Goal: Transaction & Acquisition: Purchase product/service

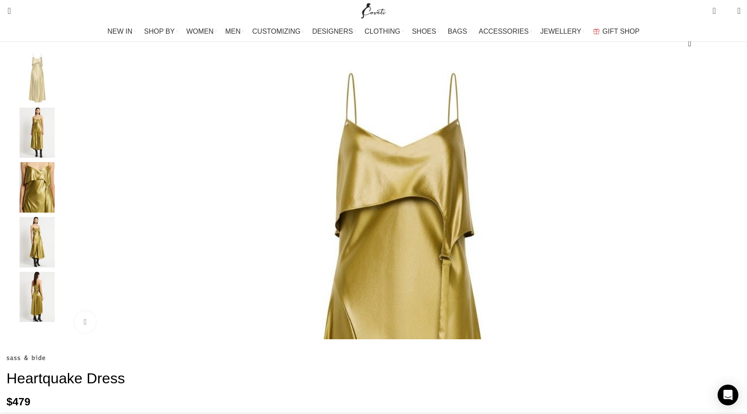
scroll to position [109, 0]
select select "16-[GEOGRAPHIC_DATA]"
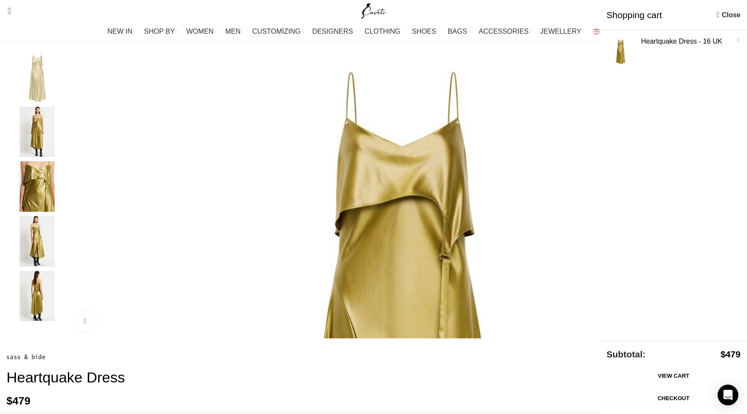
scroll to position [0, 273]
click at [303, 205] on img "1 / 5" at bounding box center [402, 386] width 668 height 668
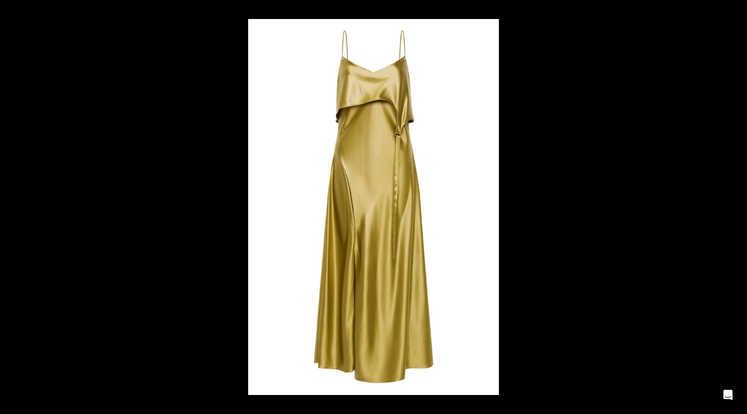
click at [738, 207] on button at bounding box center [732, 206] width 30 height 43
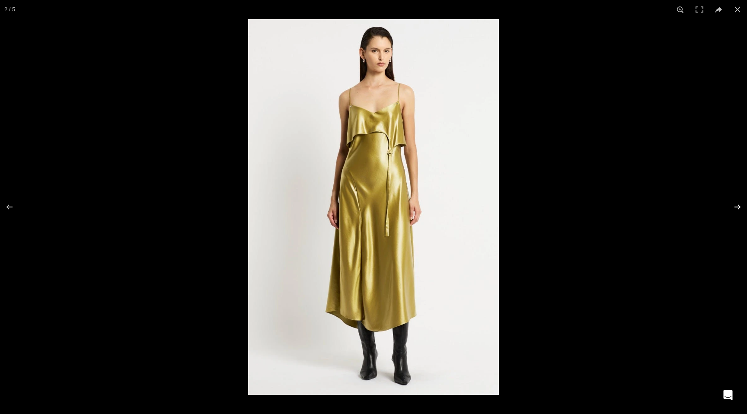
scroll to position [0, 364]
click at [737, 207] on button at bounding box center [732, 206] width 30 height 43
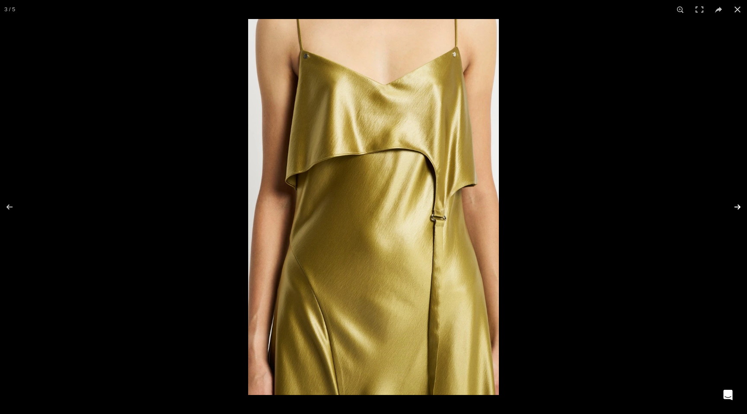
scroll to position [111, 0]
click at [737, 207] on button at bounding box center [732, 206] width 30 height 43
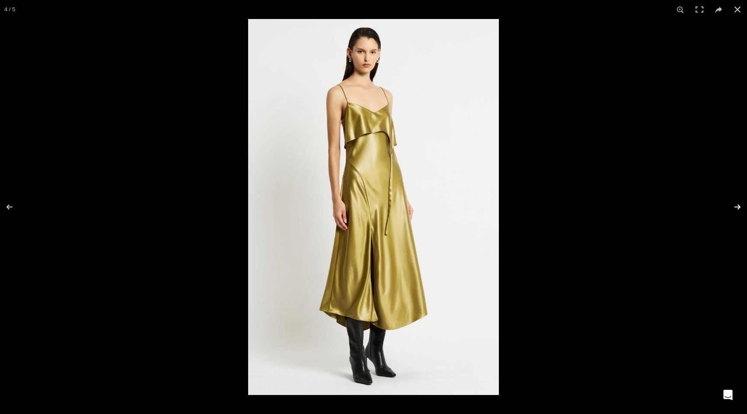
scroll to position [110, 0]
click at [737, 207] on button at bounding box center [732, 206] width 30 height 43
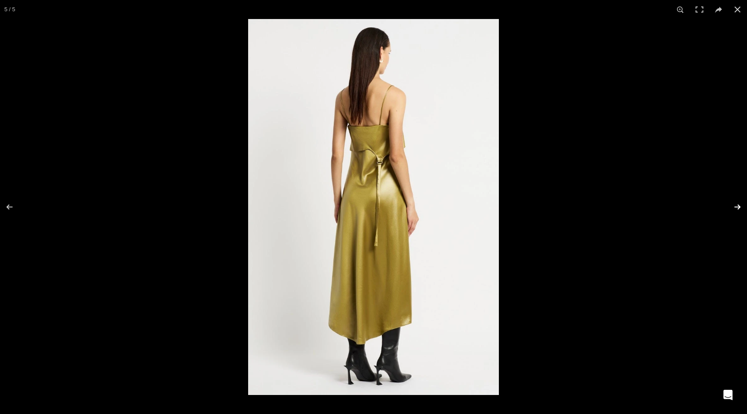
scroll to position [108, 0]
click at [737, 207] on button at bounding box center [732, 206] width 30 height 43
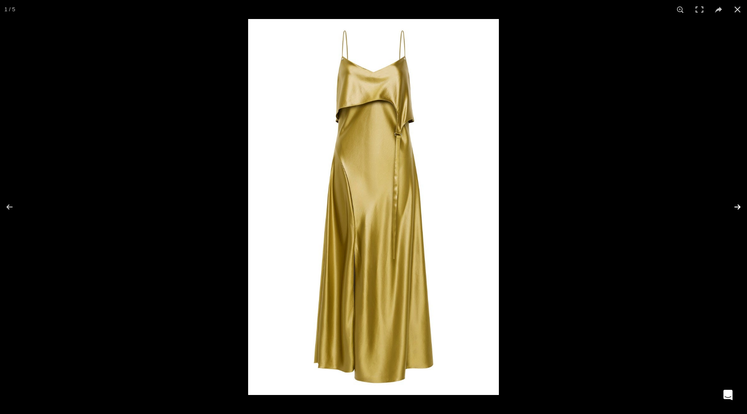
scroll to position [105, 0]
click at [737, 207] on button at bounding box center [732, 206] width 30 height 43
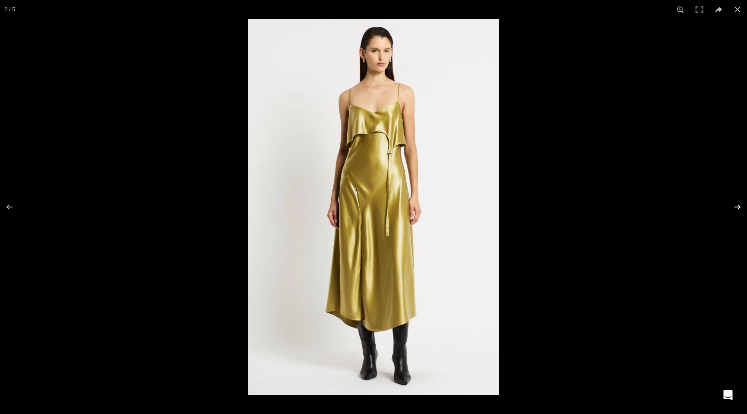
scroll to position [0, 455]
click at [737, 207] on button at bounding box center [732, 206] width 30 height 43
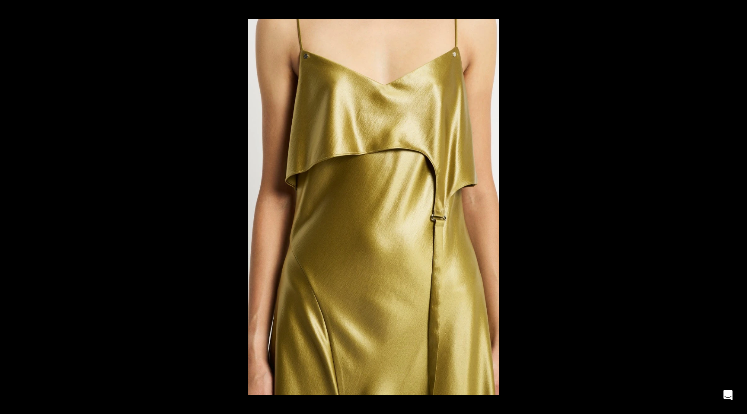
scroll to position [0, 502]
click at [737, 207] on button at bounding box center [732, 206] width 30 height 43
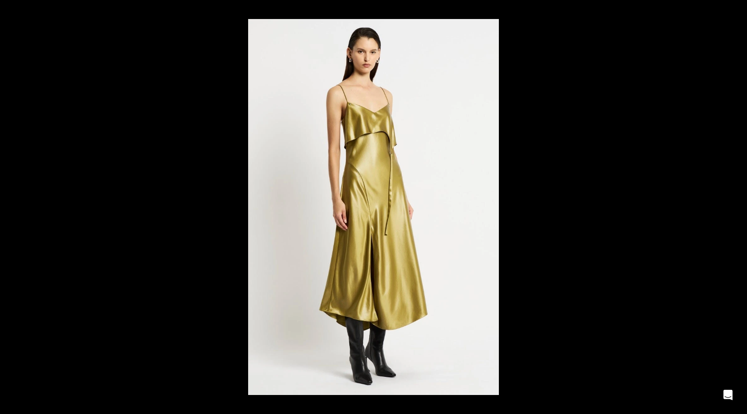
scroll to position [0, 546]
click at [737, 207] on button at bounding box center [732, 206] width 30 height 43
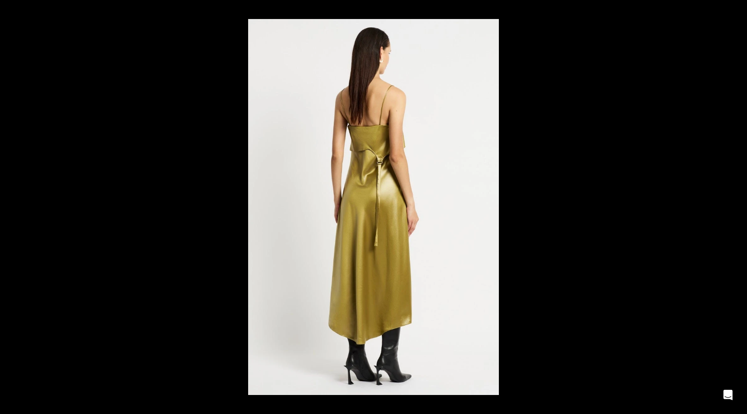
click at [737, 207] on button at bounding box center [732, 206] width 30 height 43
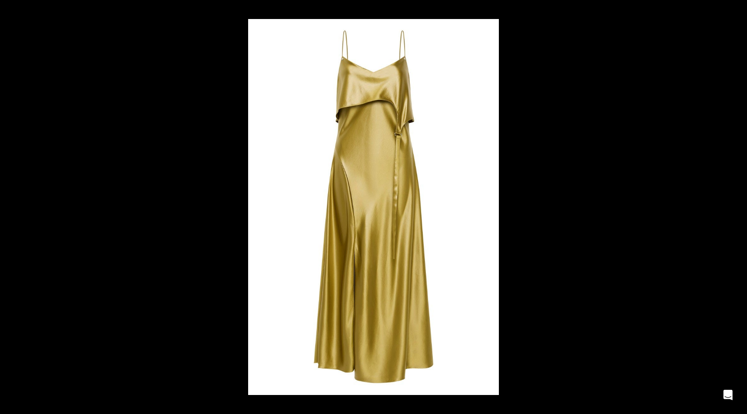
click at [737, 207] on button at bounding box center [732, 206] width 30 height 43
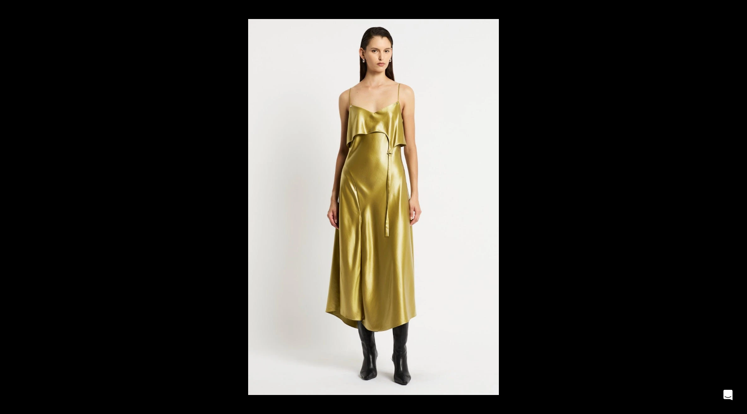
scroll to position [91, 0]
click at [737, 207] on button at bounding box center [732, 206] width 30 height 43
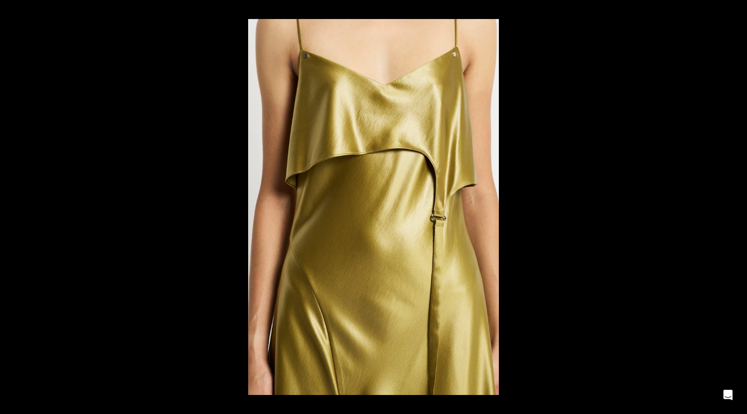
click at [737, 207] on button at bounding box center [732, 206] width 30 height 43
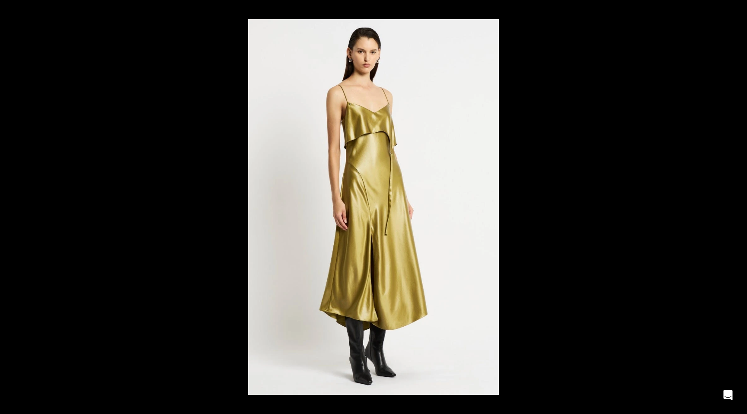
click at [737, 207] on button at bounding box center [732, 206] width 30 height 43
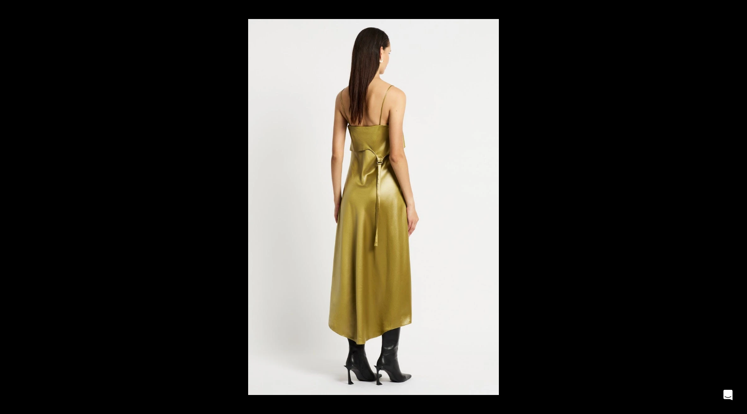
scroll to position [82, 0]
